Goal: Transaction & Acquisition: Purchase product/service

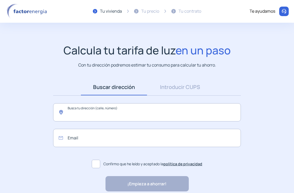
click at [85, 110] on input "text" at bounding box center [147, 112] width 188 height 18
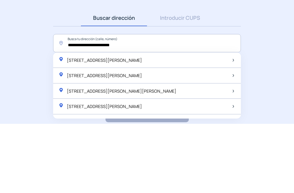
click at [125, 127] on span "[STREET_ADDRESS][PERSON_NAME]" at bounding box center [104, 130] width 75 height 6
type input "**********"
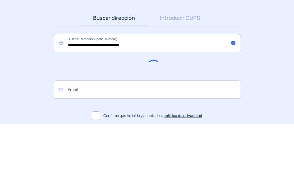
scroll to position [25, 0]
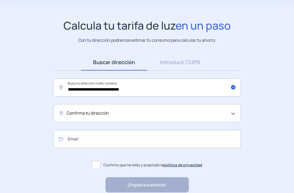
click at [223, 111] on div "Confirma tu dirección" at bounding box center [146, 113] width 158 height 7
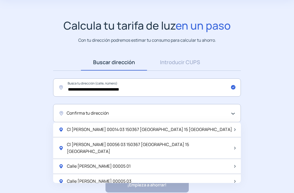
scroll to position [0, 0]
click at [117, 111] on div "Confirma tu dirección" at bounding box center [146, 113] width 158 height 7
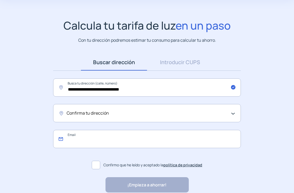
click at [180, 139] on input "email" at bounding box center [147, 139] width 188 height 18
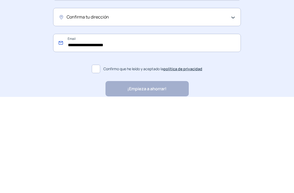
type input "**********"
click at [96, 161] on span at bounding box center [96, 165] width 8 height 8
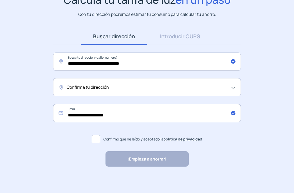
click at [150, 158] on div "¡Empieza a ahorrar! "Excelente servicio y atención al cliente" "Respeto por el …" at bounding box center [147, 159] width 83 height 15
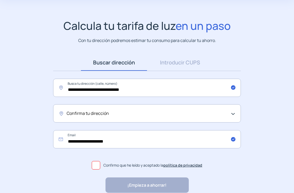
scroll to position [26, 0]
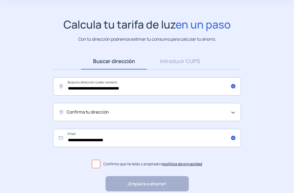
click at [173, 179] on div "¡Empieza a ahorrar! "Excelente servicio y atención al cliente" "Respeto por el …" at bounding box center [147, 184] width 83 height 15
click at [152, 182] on div "¡Empieza a ahorrar! "Excelente servicio y atención al cliente" "Respeto por el …" at bounding box center [147, 184] width 83 height 15
click at [152, 181] on div "¡Empieza a ahorrar! "Excelente servicio y atención al cliente" "Respeto por el …" at bounding box center [147, 184] width 83 height 15
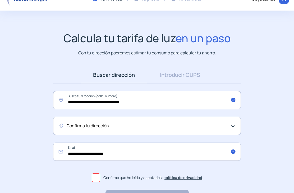
scroll to position [12, 0]
click at [234, 126] on div "Confirma tu dirección" at bounding box center [147, 126] width 188 height 18
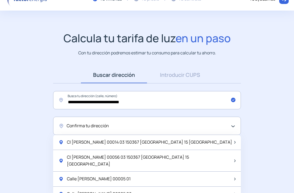
click at [186, 125] on div "Confirma tu dirección" at bounding box center [146, 126] width 158 height 7
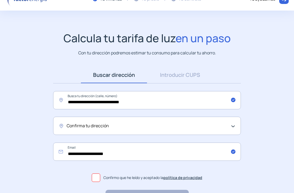
click at [188, 125] on div "Confirma tu dirección" at bounding box center [146, 126] width 158 height 7
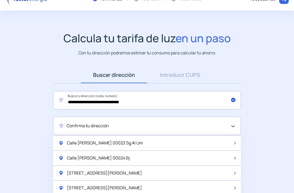
scroll to position [695, 0]
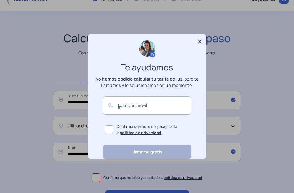
scroll to position [0, 0]
click at [201, 39] on icon at bounding box center [199, 41] width 5 height 5
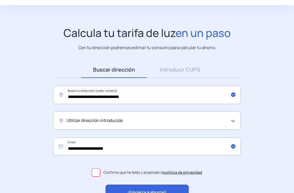
scroll to position [34, 0]
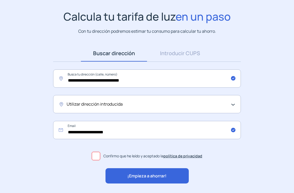
click at [184, 53] on link "Introducir CUPS" at bounding box center [180, 53] width 66 height 16
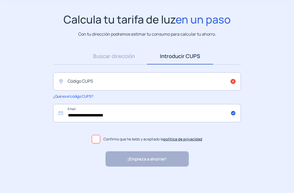
scroll to position [14, 0]
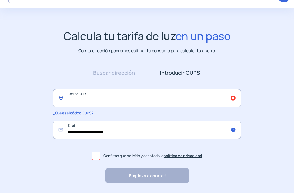
click at [167, 97] on input "text" at bounding box center [147, 98] width 188 height 18
click at [93, 150] on label "Confirmo que he leído y aceptado la política de privacidad" at bounding box center [147, 156] width 188 height 13
click at [148, 174] on div "¡Empieza a ahorrar! "Excelente servicio y atención al cliente" "Respeto por el …" at bounding box center [147, 175] width 83 height 15
click at [159, 176] on div "¡Empieza a ahorrar! "Excelente servicio y atención al cliente" "Respeto por el …" at bounding box center [147, 175] width 83 height 15
click at [233, 94] on input "**********" at bounding box center [147, 98] width 188 height 18
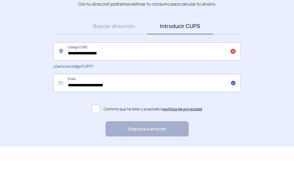
click at [128, 89] on input "**********" at bounding box center [147, 98] width 188 height 18
type input "**********"
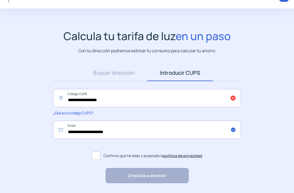
click at [199, 69] on link "Introducir CUPS" at bounding box center [180, 73] width 66 height 16
click at [160, 172] on div "¡Empieza a ahorrar! "Excelente servicio y atención al cliente" "Respeto por el …" at bounding box center [147, 175] width 83 height 15
click at [151, 176] on div "¡Empieza a ahorrar! "Excelente servicio y atención al cliente" "Respeto por el …" at bounding box center [147, 175] width 83 height 15
